Goal: Task Accomplishment & Management: Complete application form

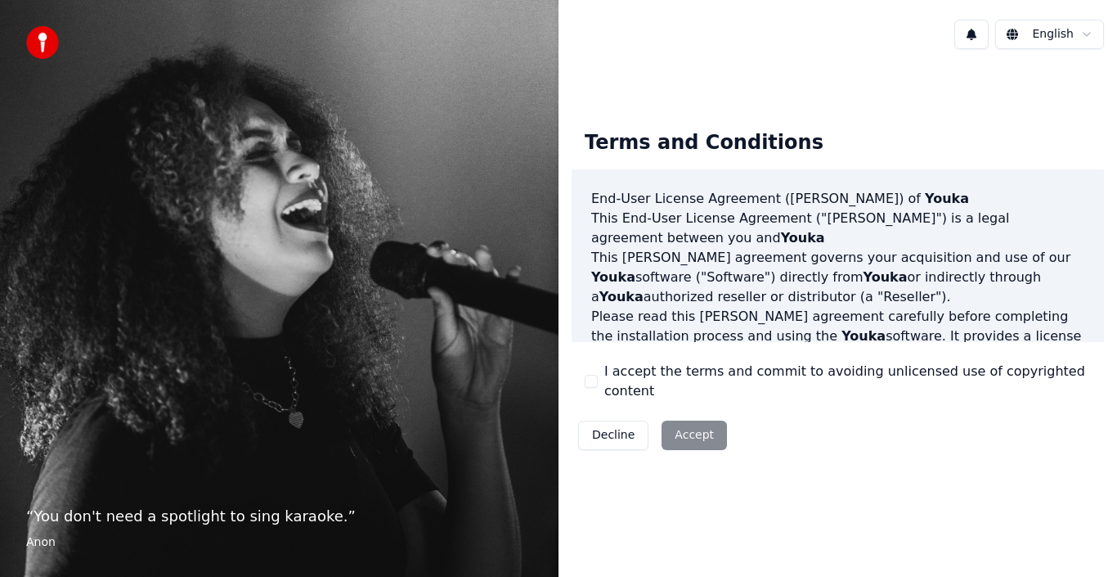
click at [699, 419] on div "Decline Accept" at bounding box center [653, 435] width 162 height 43
click at [704, 420] on div "Decline Accept" at bounding box center [653, 435] width 162 height 43
click at [674, 426] on div "Decline Accept" at bounding box center [653, 435] width 162 height 43
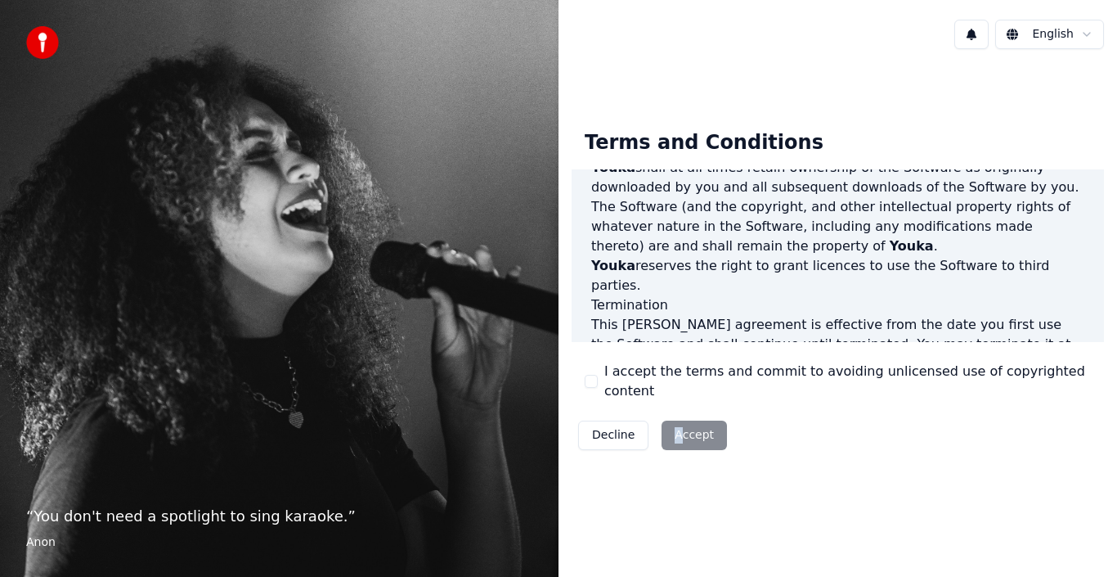
scroll to position [1122, 0]
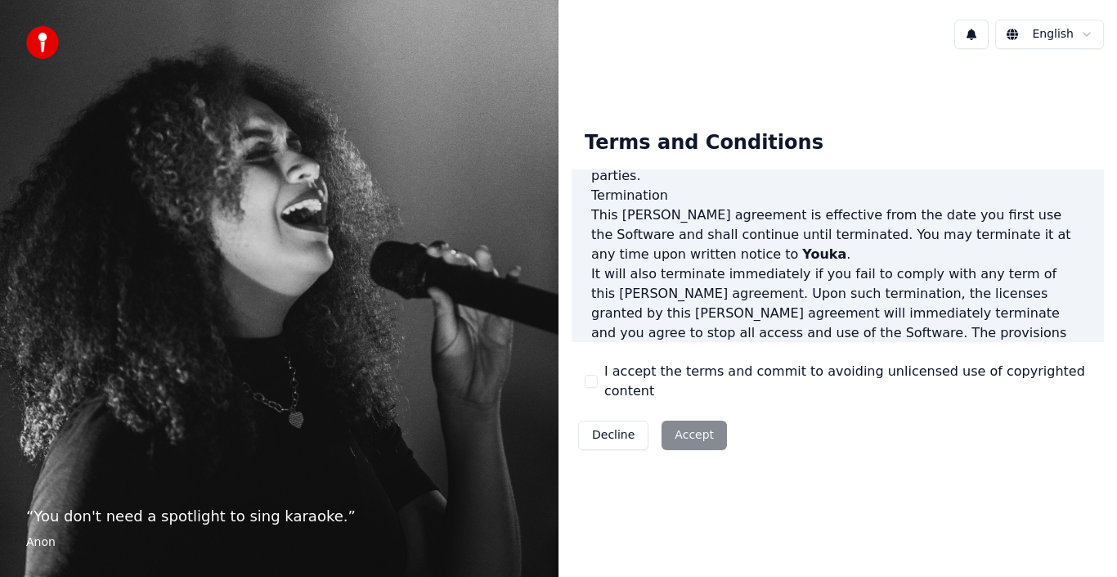
click at [695, 439] on div "Decline Accept" at bounding box center [653, 435] width 162 height 43
click at [690, 433] on div "Decline Accept" at bounding box center [653, 435] width 162 height 43
click at [691, 433] on div "Decline Accept" at bounding box center [653, 435] width 162 height 43
click at [586, 382] on button "I accept the terms and commit to avoiding unlicensed use of copyrighted content" at bounding box center [591, 381] width 13 height 13
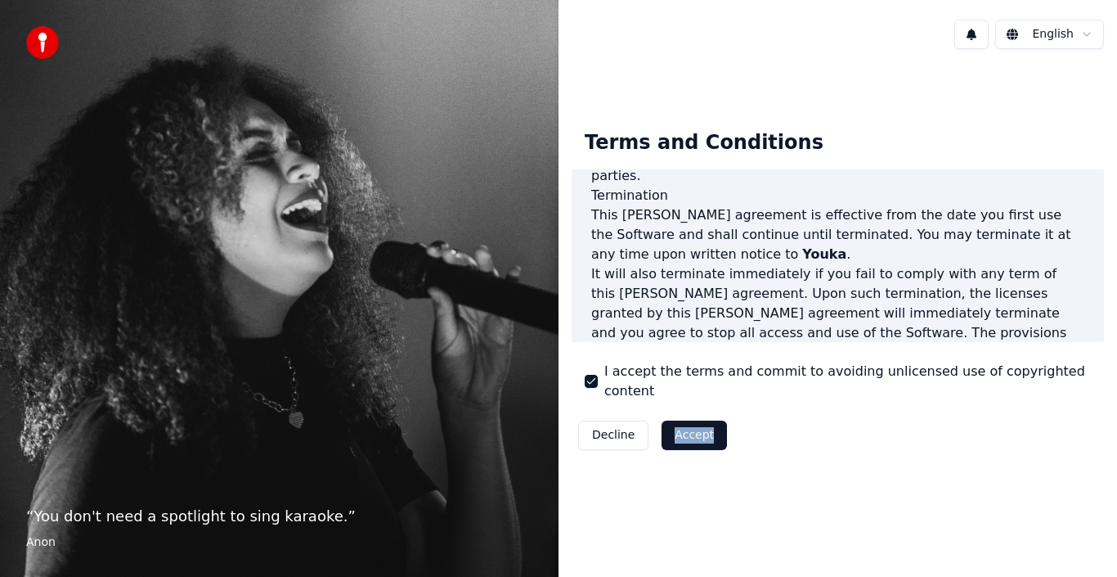
click at [694, 428] on button "Accept" at bounding box center [694, 434] width 65 height 29
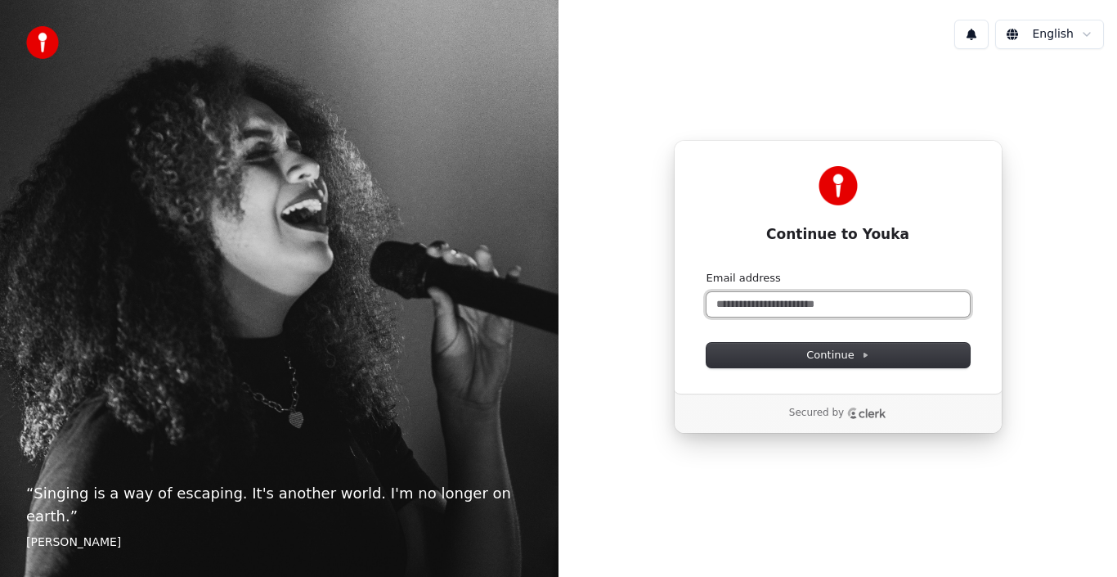
click at [755, 300] on input "Email address" at bounding box center [838, 304] width 263 height 25
drag, startPoint x: 745, startPoint y: 306, endPoint x: 596, endPoint y: 284, distance: 151.3
click at [596, 284] on div "Continue to Youka Continue with Google or Email address ******** Continue Secur…" at bounding box center [838, 286] width 559 height 449
click at [735, 307] on input "***" at bounding box center [838, 304] width 263 height 25
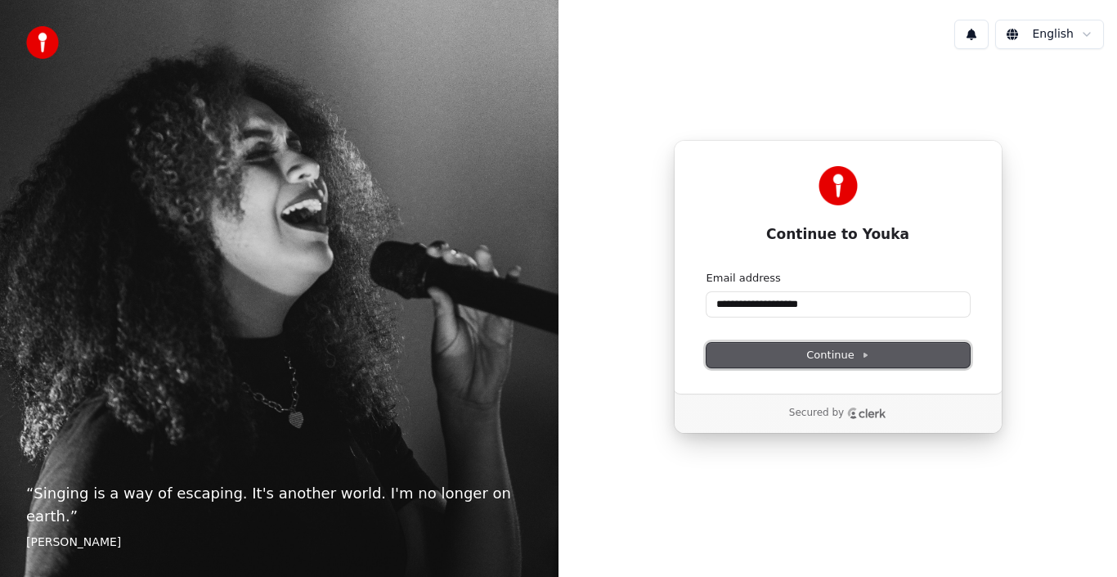
click at [866, 361] on span "Continue" at bounding box center [838, 355] width 62 height 15
type input "**********"
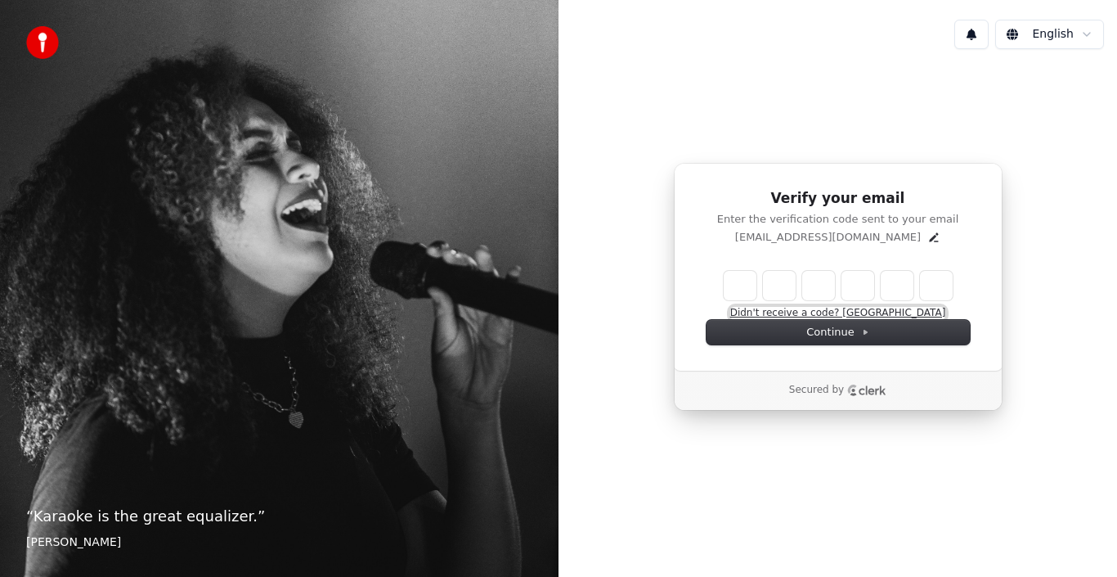
click at [803, 308] on button "Didn't receive a code? [GEOGRAPHIC_DATA]" at bounding box center [839, 313] width 216 height 13
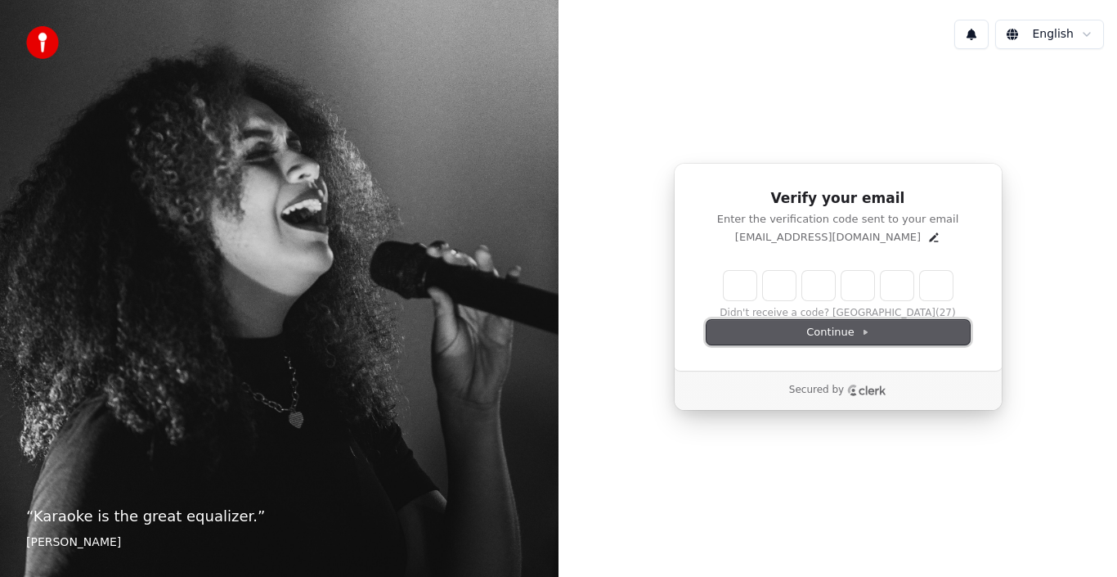
click at [852, 334] on span "Continue" at bounding box center [838, 332] width 62 height 15
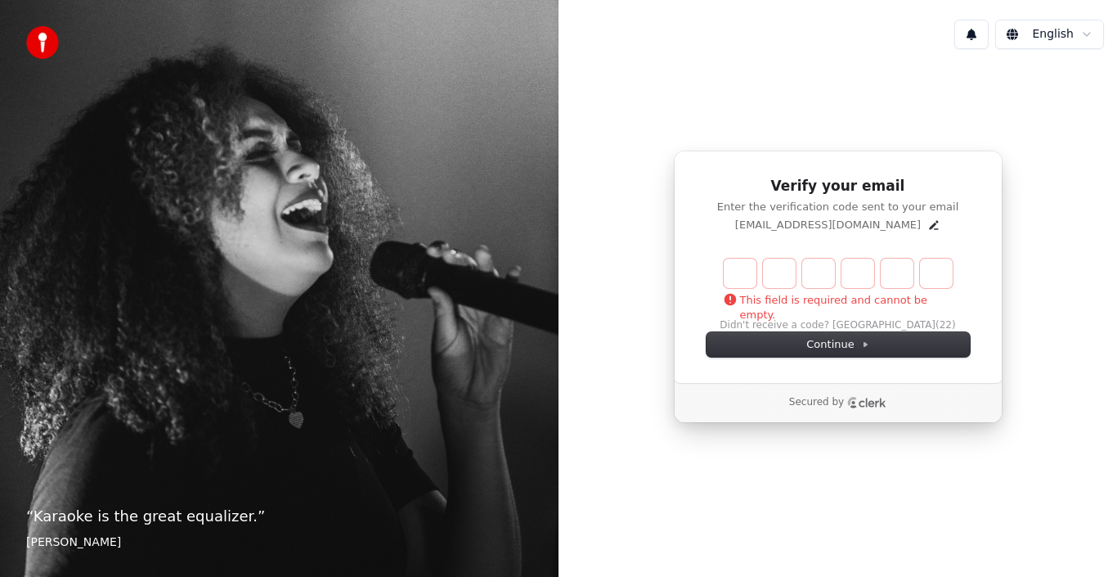
click at [878, 326] on div "This field is required and cannot be empty. Didn't receive a code? Resend (22)" at bounding box center [838, 296] width 263 height 74
